Goal: Complete application form

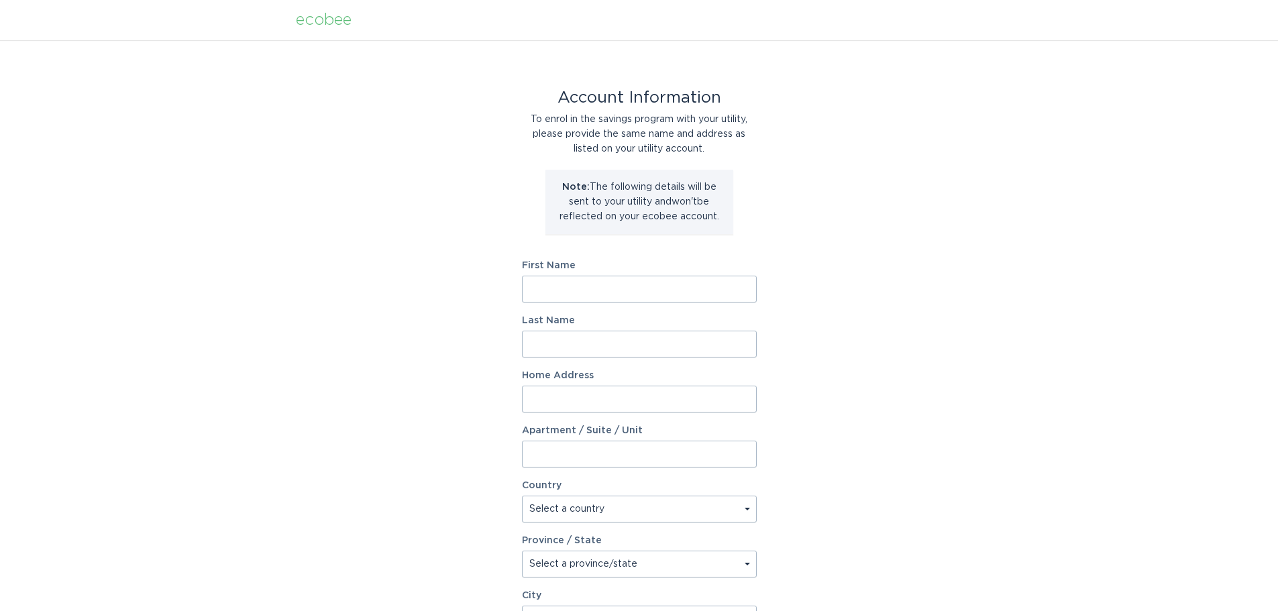
click at [570, 289] on input "First Name" at bounding box center [639, 289] width 235 height 27
type input "[PERSON_NAME]"
type input "[STREET_ADDRESS]"
select select "US"
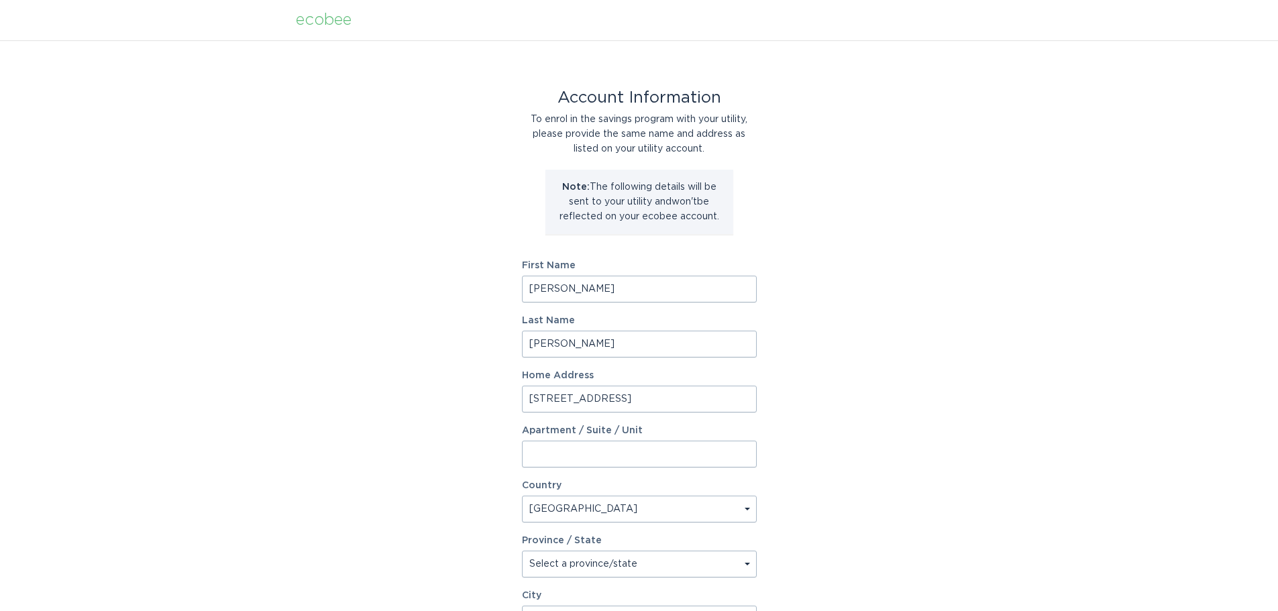
type input "Alpharetta"
type input "30004"
select select "GA"
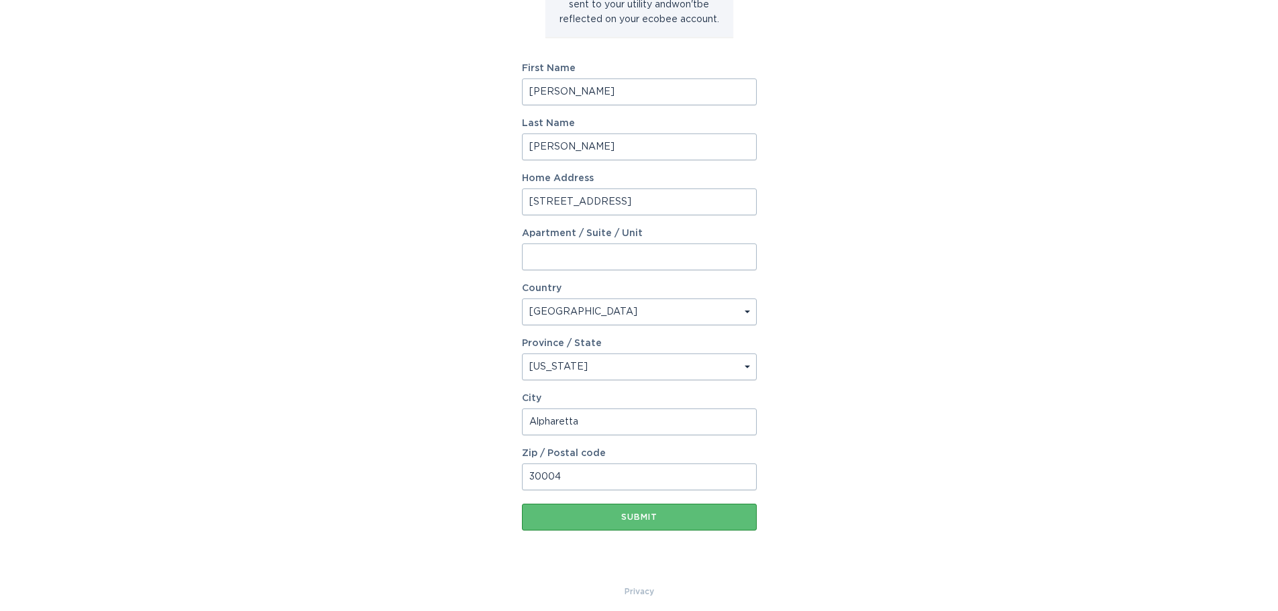
scroll to position [201, 0]
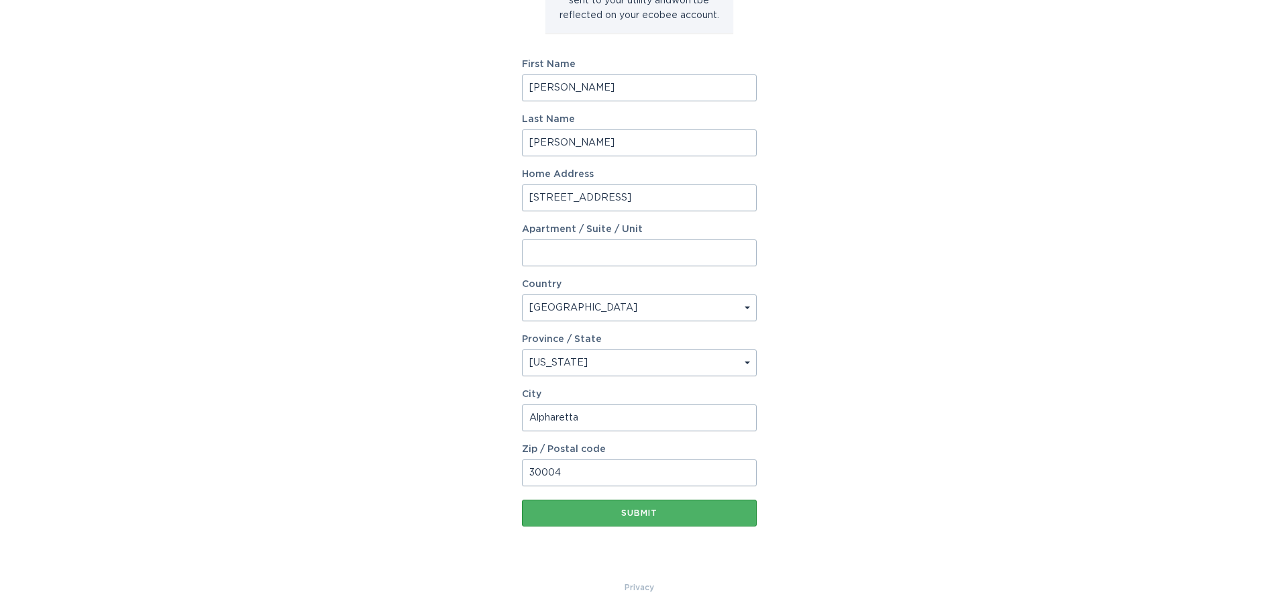
click at [630, 509] on div "Submit" at bounding box center [639, 513] width 221 height 8
